Goal: Task Accomplishment & Management: Use online tool/utility

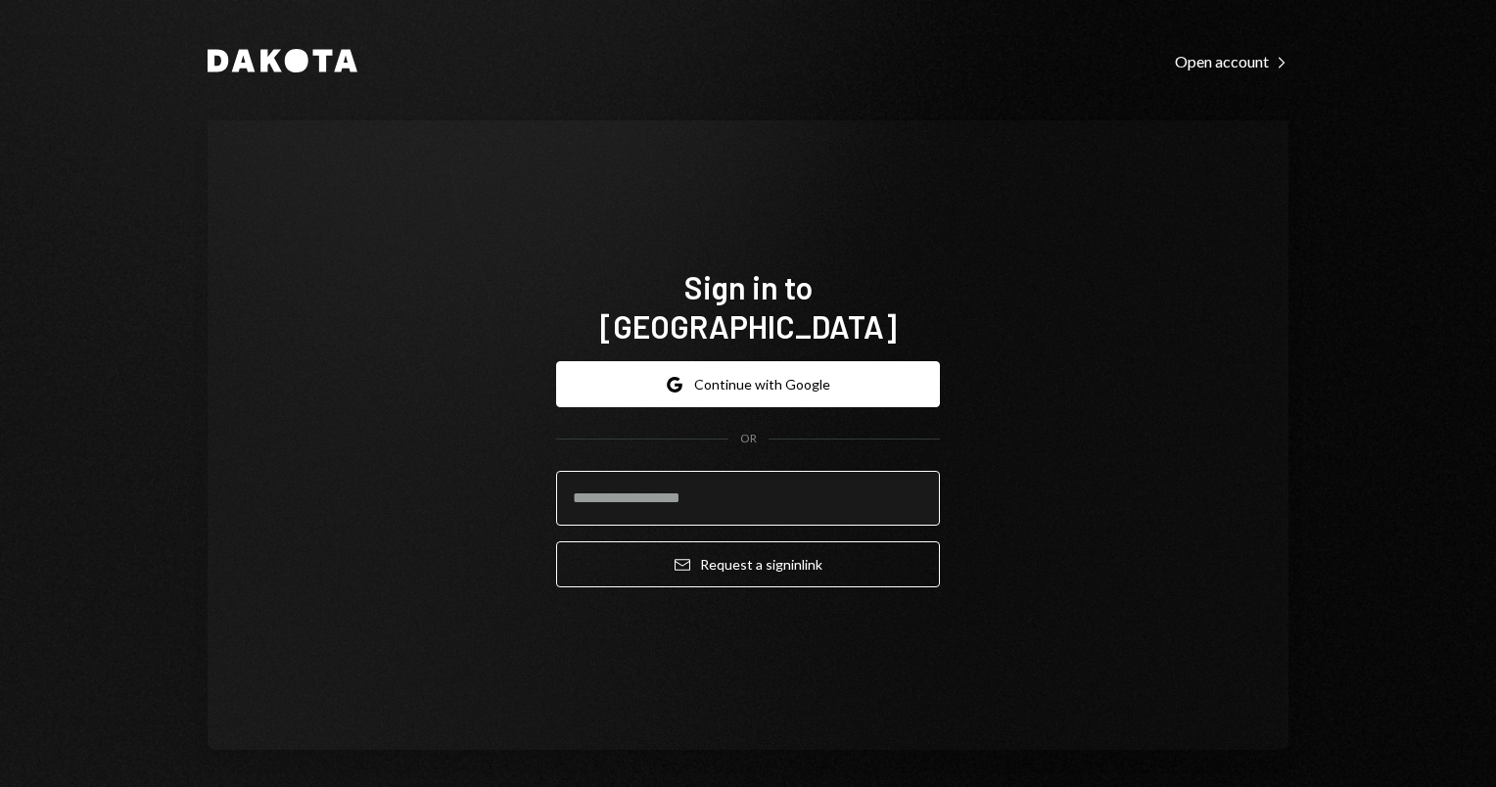
click at [705, 485] on input "email" at bounding box center [748, 498] width 384 height 55
type input "**********"
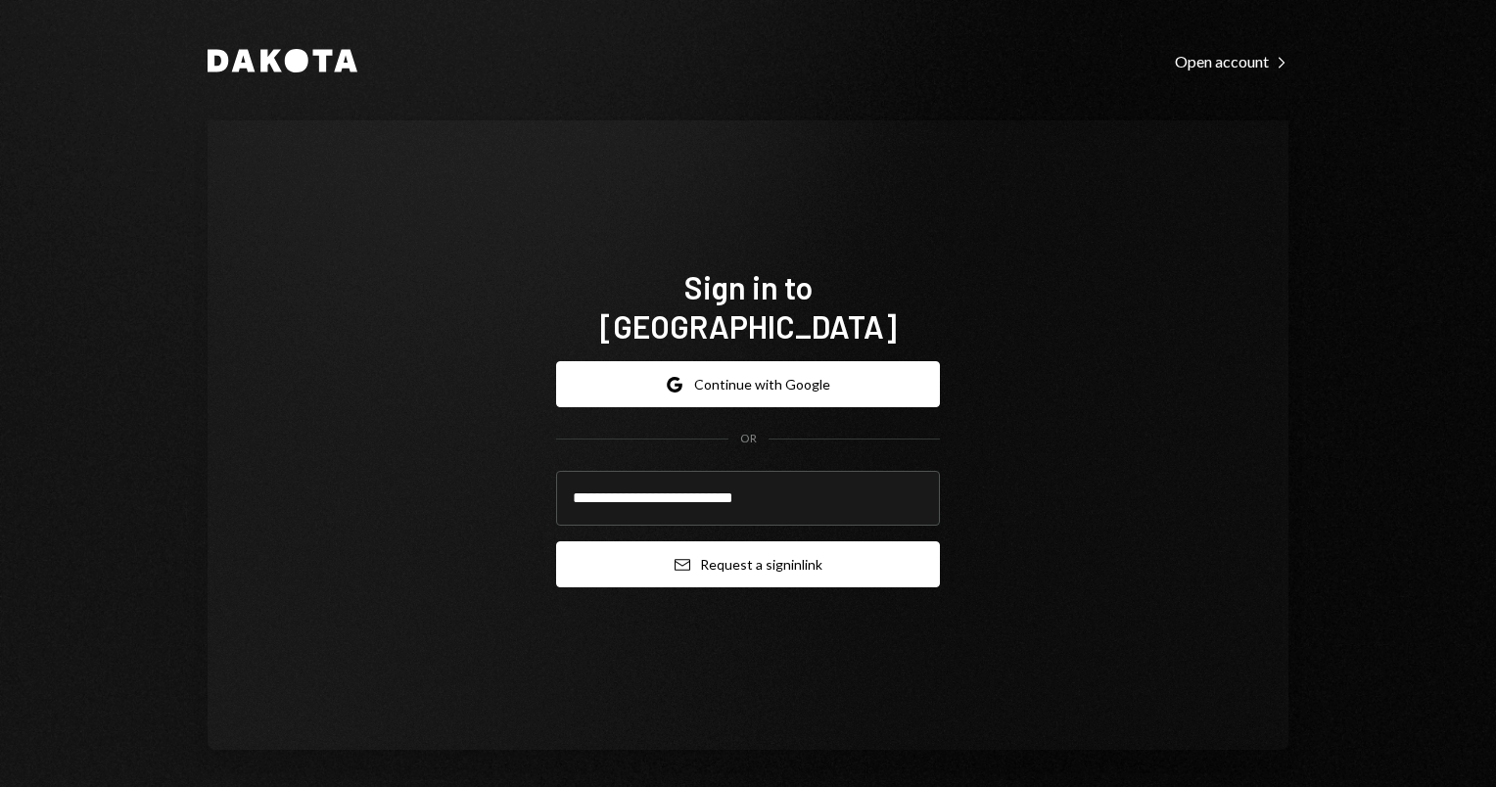
click at [747, 557] on button "Email Request a sign in link" at bounding box center [748, 565] width 384 height 46
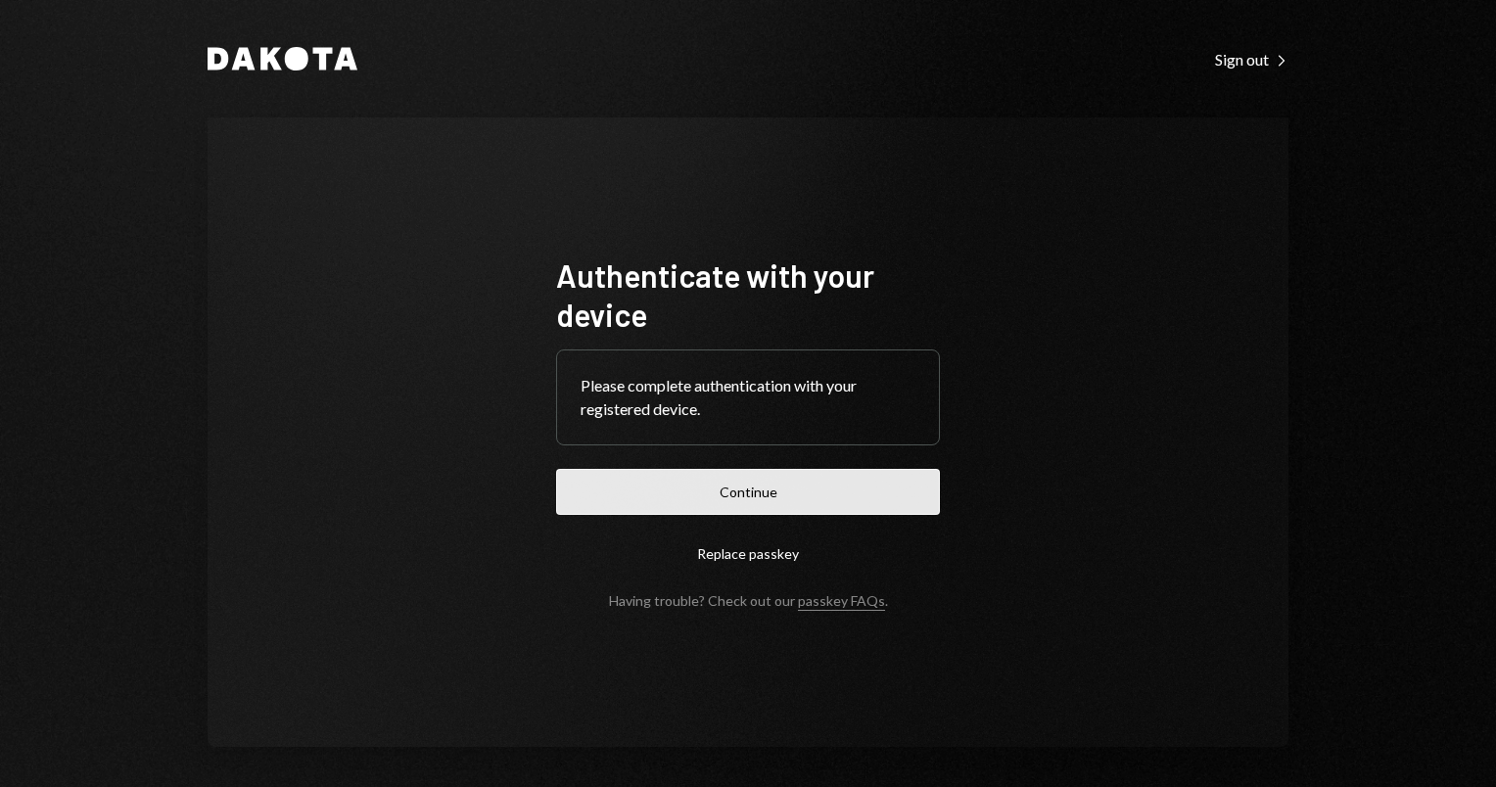
click at [766, 482] on button "Continue" at bounding box center [748, 492] width 384 height 46
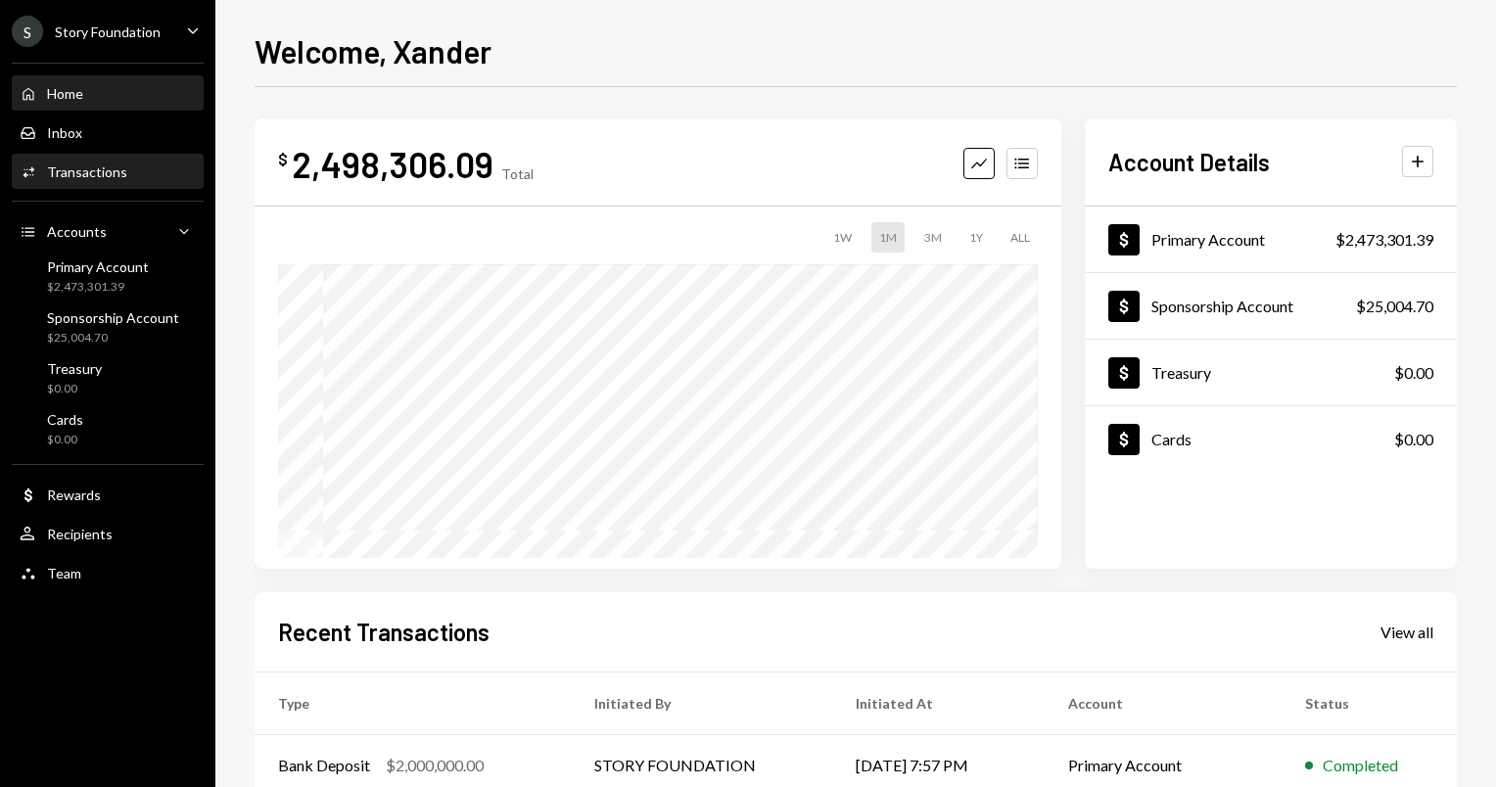
click at [152, 161] on div "Activities Transactions" at bounding box center [108, 172] width 176 height 33
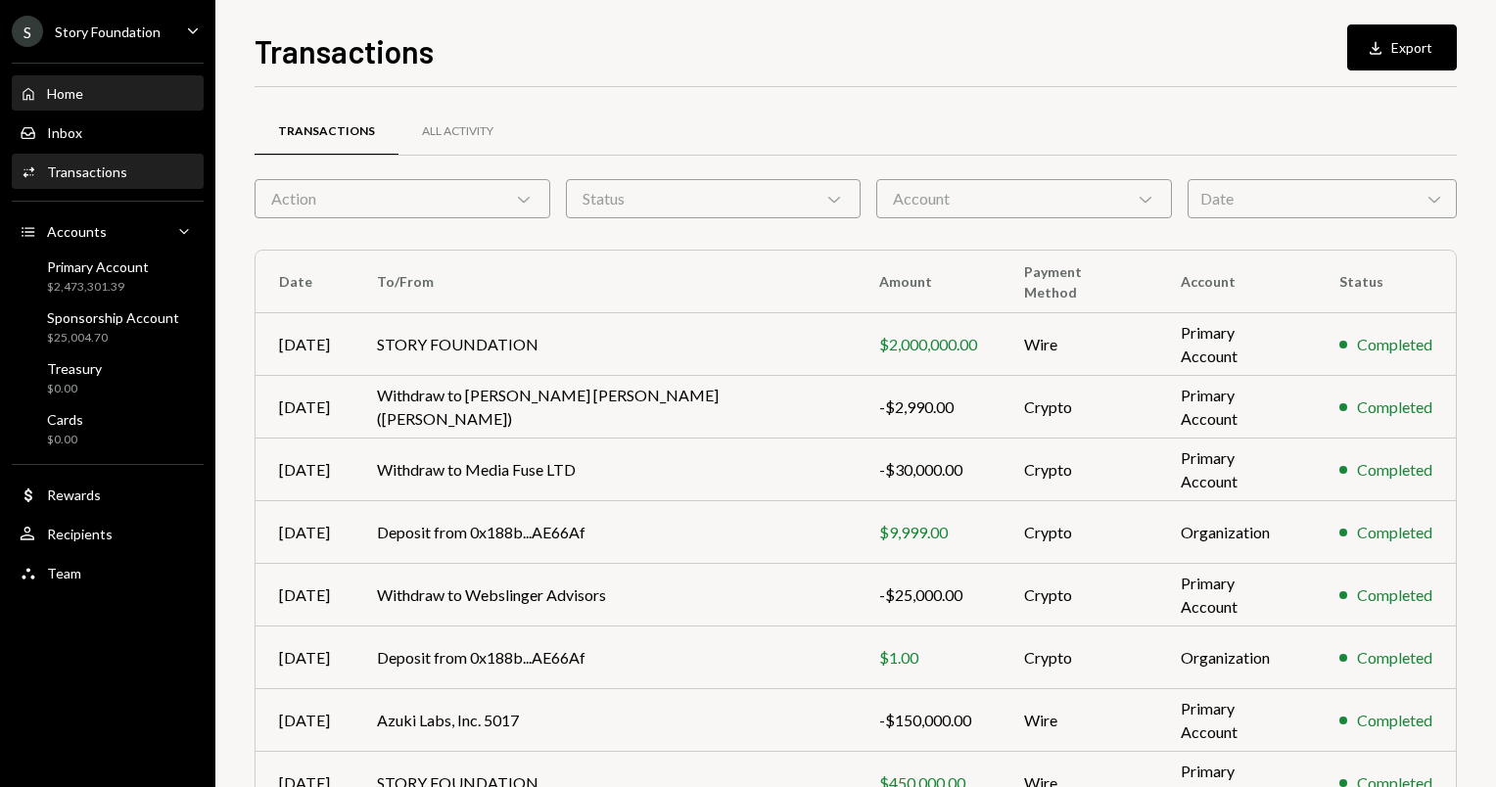
click at [80, 92] on div "Home" at bounding box center [65, 93] width 36 height 17
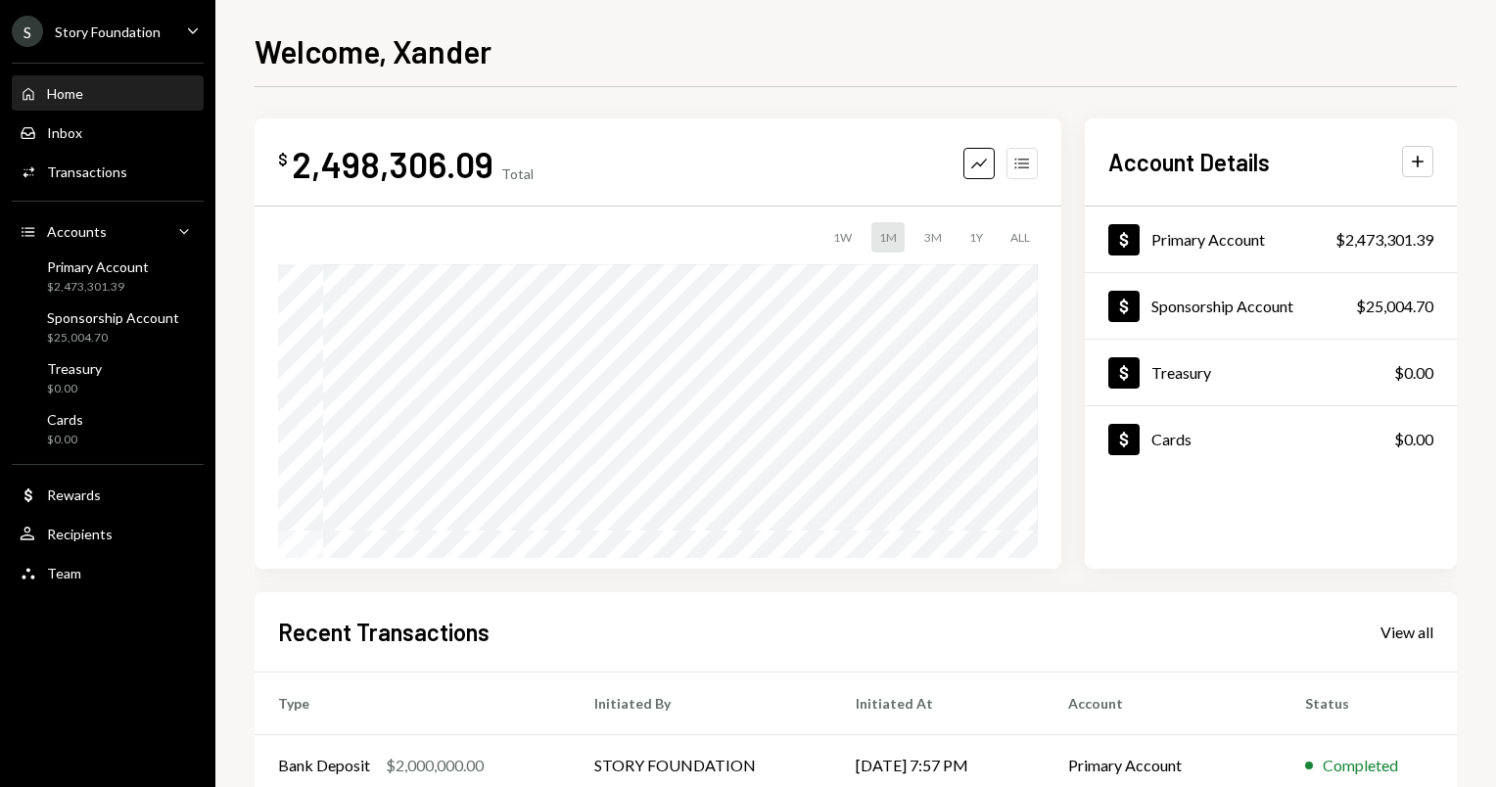
click at [1011, 168] on button "Accounts" at bounding box center [1022, 163] width 31 height 31
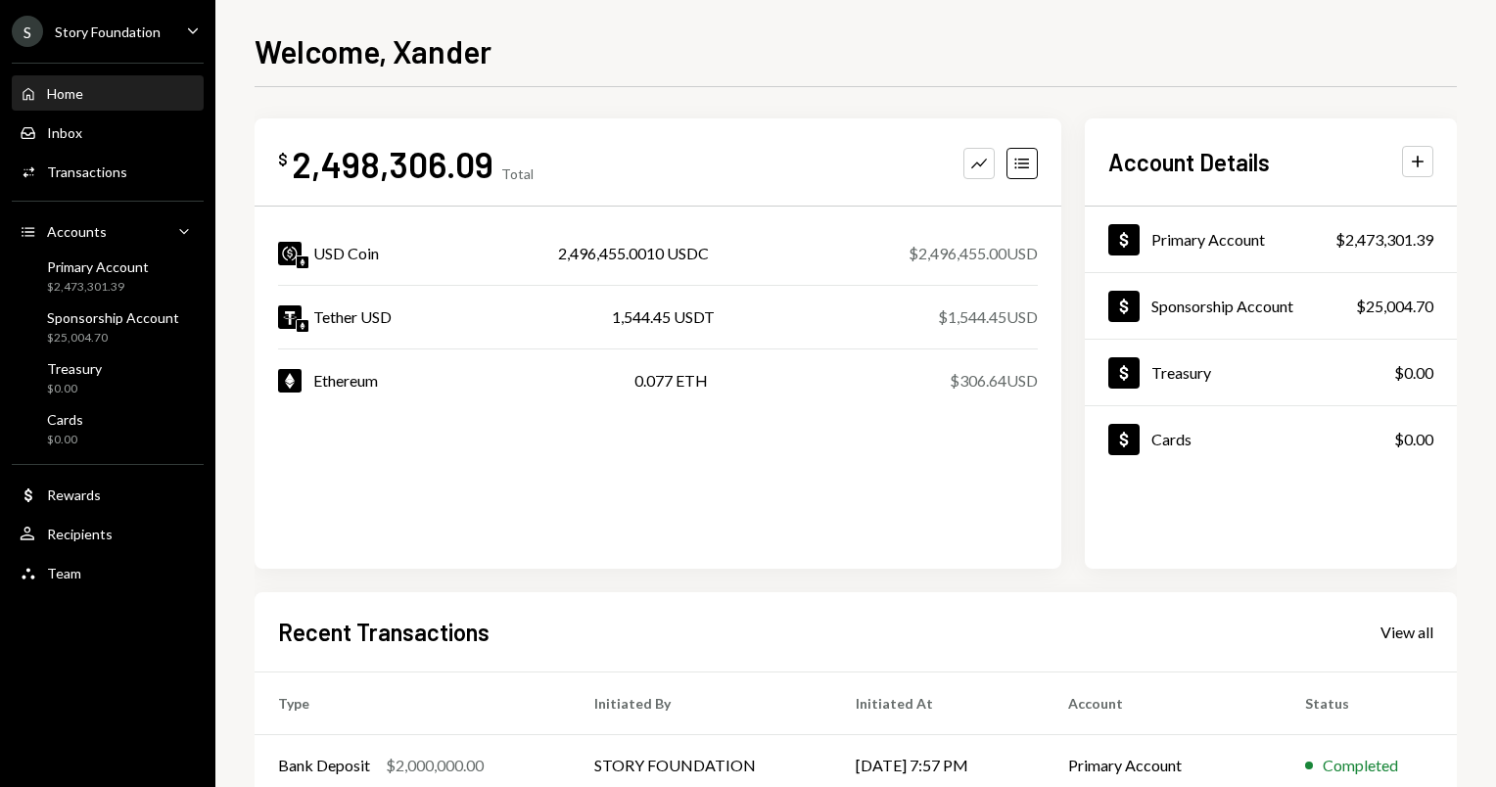
click at [419, 538] on div "$ 2,498,306.09 Total Graph Accounts USD Coin 2,496,455.0010 USDC $2,496,455.00 …" at bounding box center [658, 343] width 807 height 450
click at [109, 180] on div "Activities Transactions" at bounding box center [74, 173] width 108 height 18
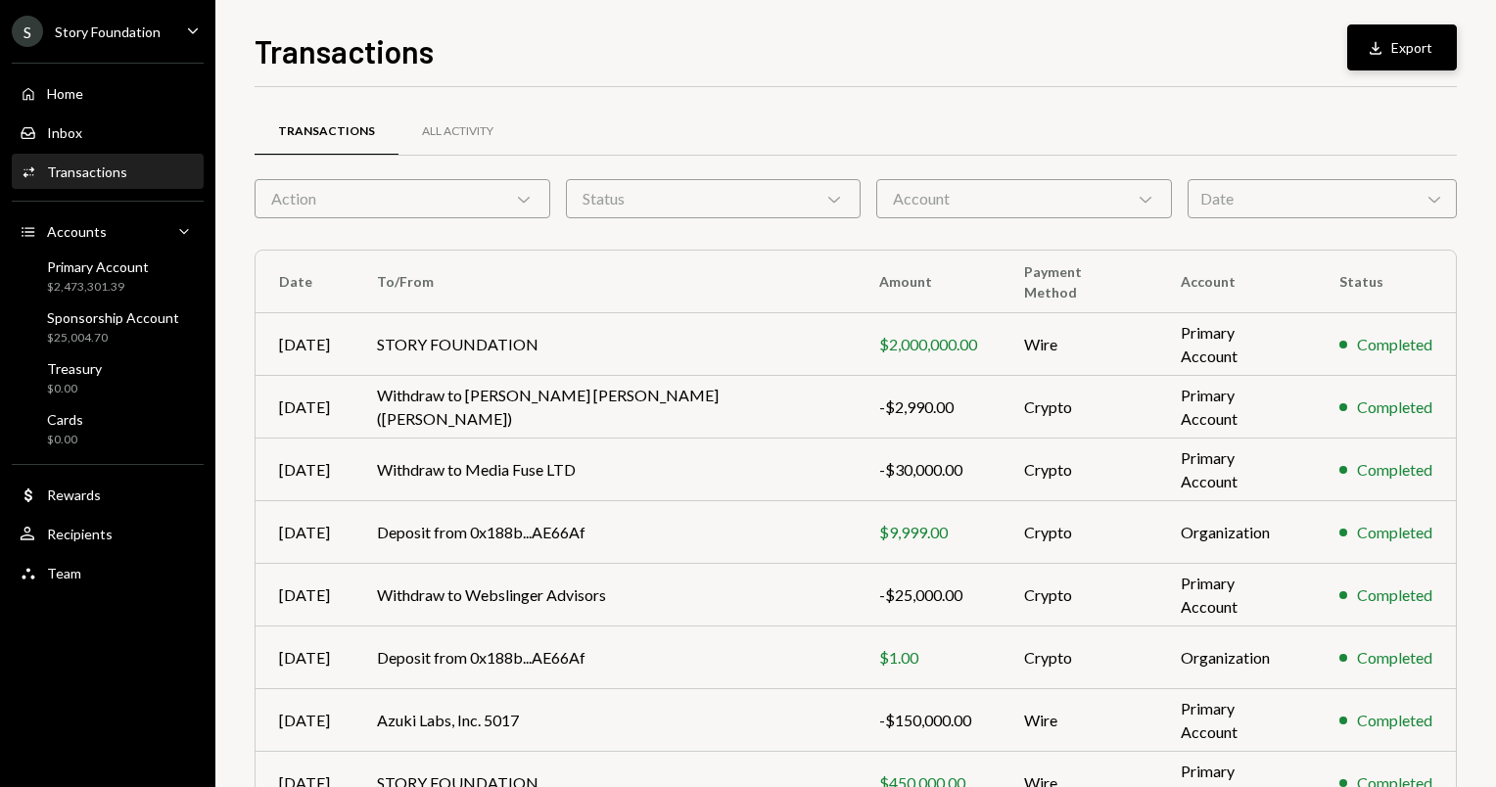
click at [1419, 37] on button "Download Export" at bounding box center [1403, 47] width 110 height 46
